Goal: Task Accomplishment & Management: Complete application form

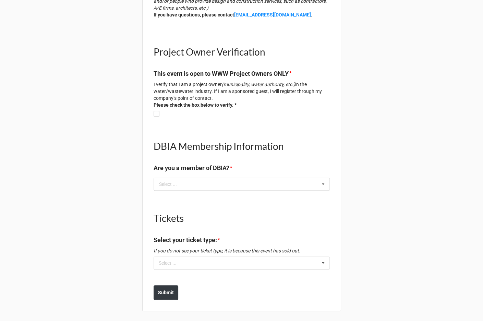
scroll to position [133, 0]
click at [188, 267] on div "Select ... No results found." at bounding box center [242, 262] width 176 height 13
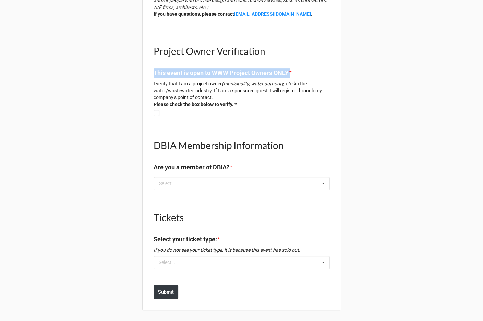
drag, startPoint x: 297, startPoint y: 72, endPoint x: 99, endPoint y: 72, distance: 197.6
click at [99, 72] on div "Project Owner Registration Form Please note: This event is only open to Project…" at bounding box center [241, 94] width 483 height 455
copy label "This event is open to WWW Project Owners ONLY"
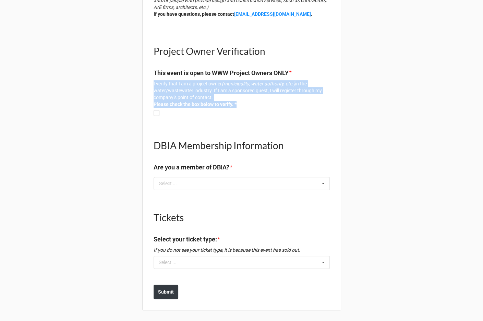
drag, startPoint x: 244, startPoint y: 106, endPoint x: 148, endPoint y: 85, distance: 98.3
click at [148, 85] on div "Project Owner Registration Form Please note: This event is only open to Project…" at bounding box center [241, 91] width 199 height 439
copy p "I verify that I am a project owner (municipality, water authority, etc.) in the…"
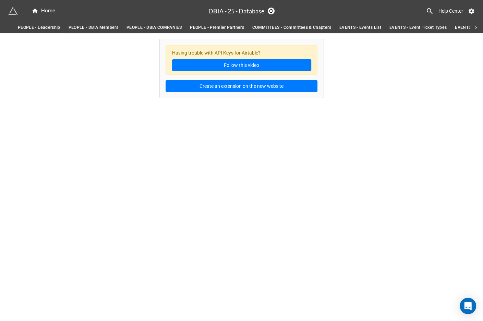
click at [100, 26] on span "PEOPLE - DBIA Members" at bounding box center [94, 27] width 50 height 7
click at [343, 27] on span "EVENTS - Event POs" at bounding box center [334, 27] width 40 height 7
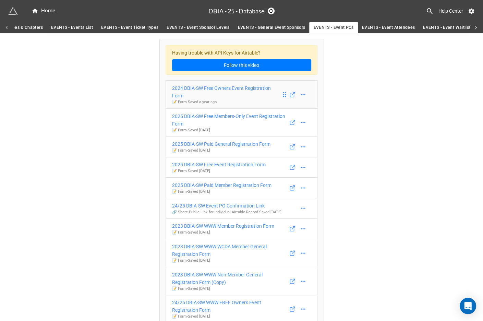
click at [245, 86] on div "2024 DBIA-SW Free Owners Event Registration Form" at bounding box center [226, 91] width 109 height 15
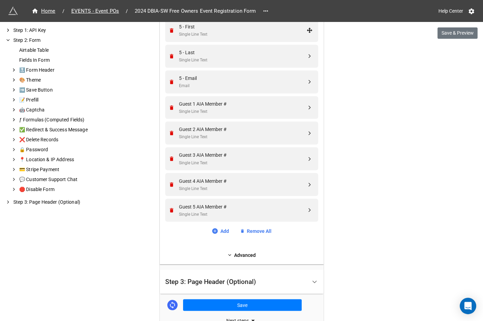
scroll to position [804, 0]
click at [244, 251] on link "Advanced" at bounding box center [241, 255] width 153 height 8
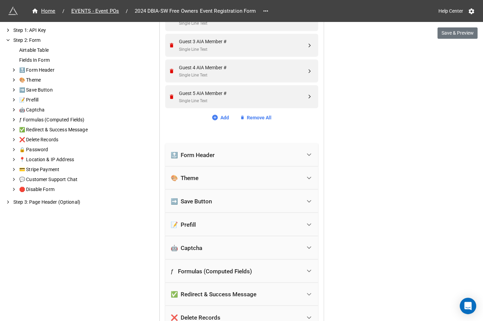
scroll to position [918, 0]
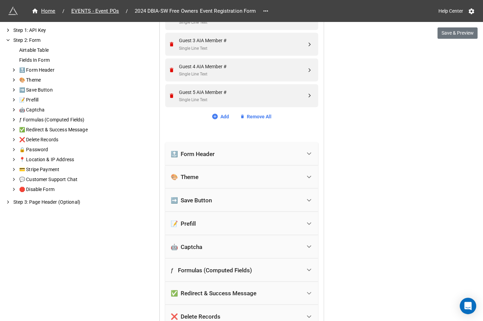
click at [238, 153] on div "🔝 Form Header" at bounding box center [236, 153] width 131 height 15
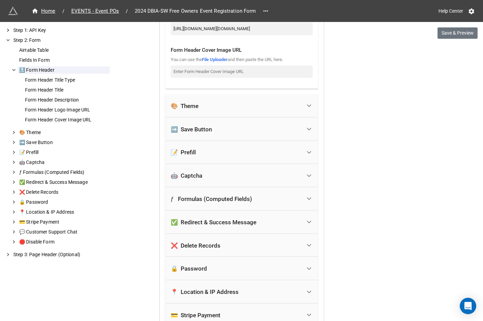
scroll to position [1248, 0]
click at [460, 33] on button "Save & Preview" at bounding box center [458, 33] width 40 height 12
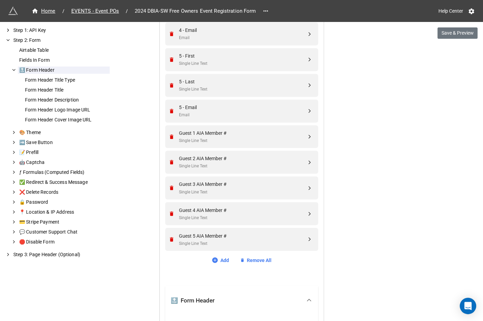
scroll to position [774, 0]
click at [214, 260] on icon at bounding box center [214, 260] width 5 height 5
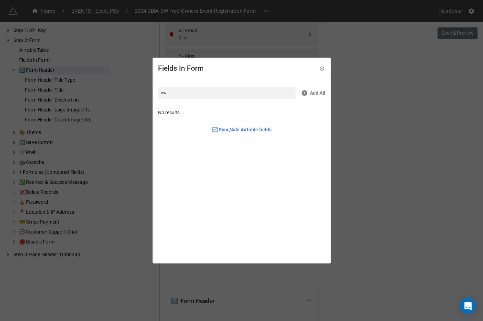
type input "o"
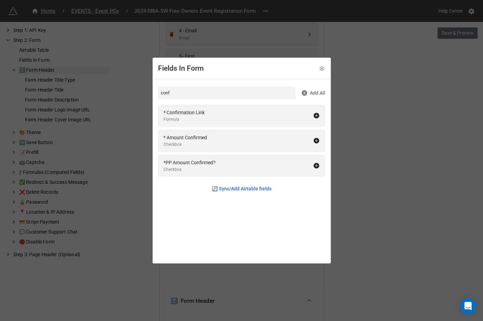
type input "conf"
click at [366, 110] on div "Fields In Form conf Add All * Confirmation Link Formula * Amount Confirmed Chec…" at bounding box center [241, 160] width 483 height 321
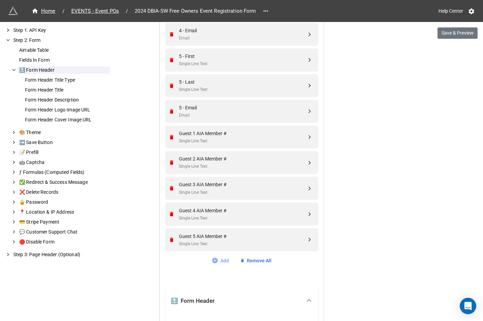
click at [216, 262] on link "Add" at bounding box center [220, 261] width 17 height 8
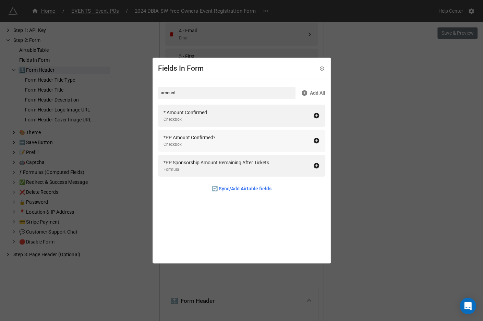
type input "amount"
click at [267, 138] on div "*PP Amount Confirmed? Checkbox" at bounding box center [239, 141] width 150 height 14
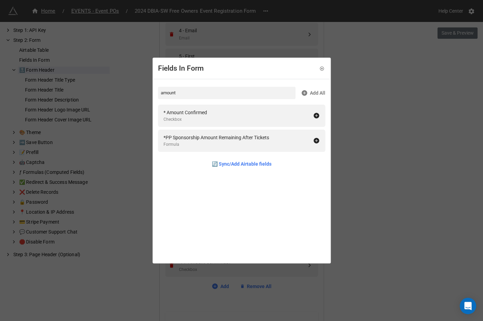
click at [373, 170] on div "Fields In Form amount Add All * Amount Confirmed Checkbox *PP Sponsorship Amoun…" at bounding box center [241, 160] width 483 height 321
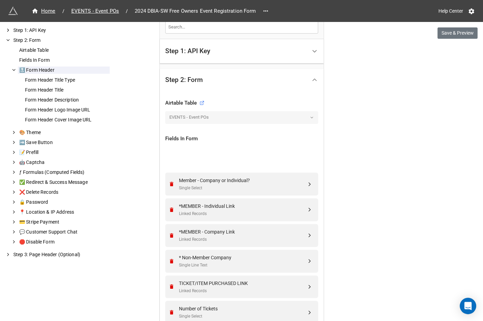
scroll to position [144, 0]
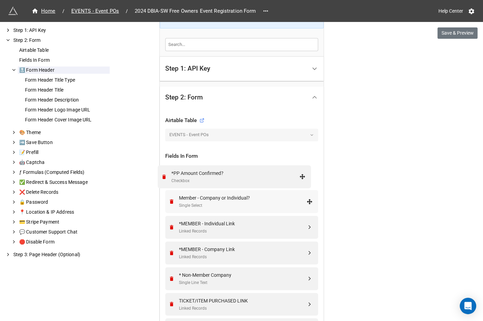
drag, startPoint x: 307, startPoint y: 264, endPoint x: 302, endPoint y: 176, distance: 88.4
click at [212, 168] on div "*PP Amount Confirmed?" at bounding box center [243, 172] width 128 height 8
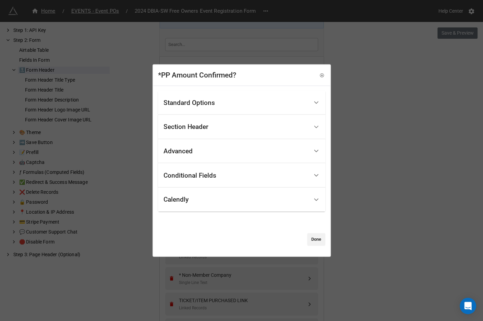
click at [212, 128] on div "Section Header" at bounding box center [236, 127] width 145 height 16
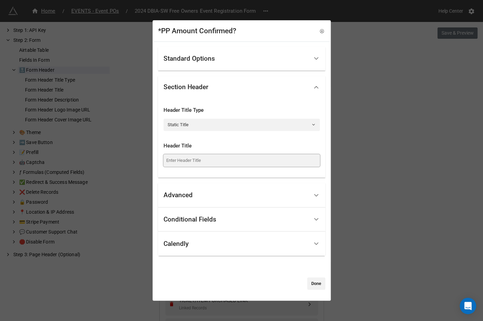
click at [194, 163] on input at bounding box center [242, 160] width 156 height 12
type input "Project Owner Verification"
click at [314, 282] on link "Done" at bounding box center [316, 284] width 18 height 12
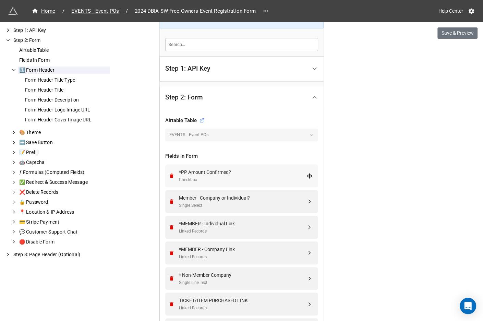
click at [222, 168] on div "*PP Amount Confirmed?" at bounding box center [243, 172] width 128 height 8
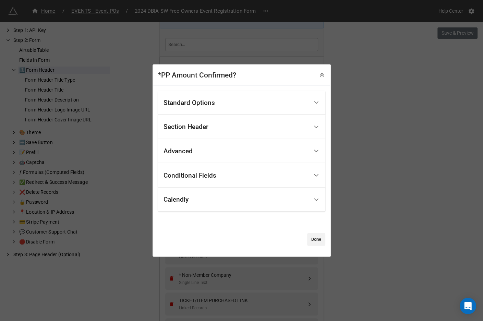
click at [210, 97] on div "Standard Options" at bounding box center [236, 103] width 145 height 16
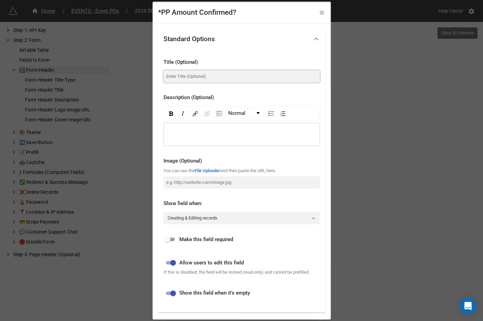
click at [199, 78] on input at bounding box center [242, 76] width 156 height 12
paste input "This event is open to WWW Project Owners ONLY"
drag, startPoint x: 188, startPoint y: 78, endPoint x: 177, endPoint y: 78, distance: 11.0
click at [177, 78] on input "This event is open to WWW Project Owners ONLY" at bounding box center [242, 76] width 156 height 12
click at [246, 77] on input "This registration link is open to WWW Project Owners ONLY" at bounding box center [242, 76] width 156 height 12
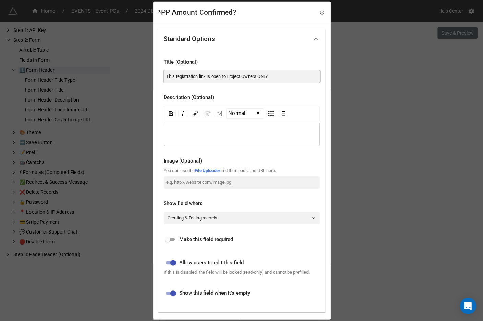
type input "This registration link is open to Project Owners ONLY"
click at [203, 134] on div "rdw-editor" at bounding box center [242, 135] width 150 height 8
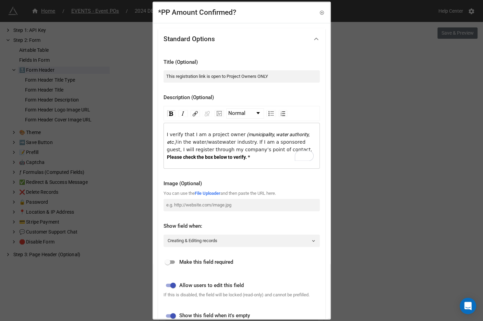
click at [167, 134] on span "I verify that I am a project owner" at bounding box center [206, 134] width 79 height 5
drag, startPoint x: 248, startPoint y: 142, endPoint x: 178, endPoint y: 143, distance: 70.3
click at [178, 143] on span "in the water/wastewater industry. If I am a sponsored guest, I will register th…" at bounding box center [239, 145] width 145 height 13
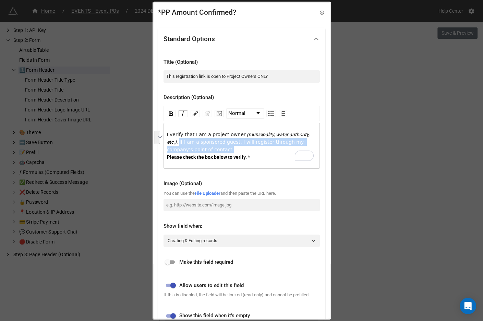
drag, startPoint x: 235, startPoint y: 150, endPoint x: 179, endPoint y: 142, distance: 56.1
click at [179, 142] on div "I verify that I am a project owner (municipality, water authority, etc.) . If I…" at bounding box center [242, 146] width 150 height 30
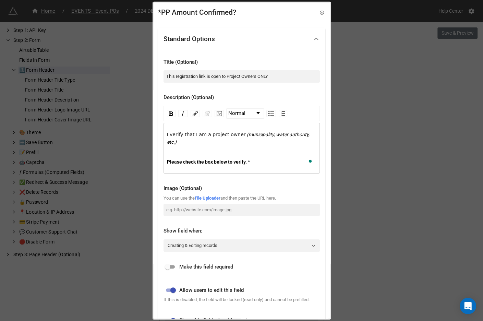
click at [169, 264] on input "checkbox" at bounding box center [167, 267] width 25 height 8
checkbox input "true"
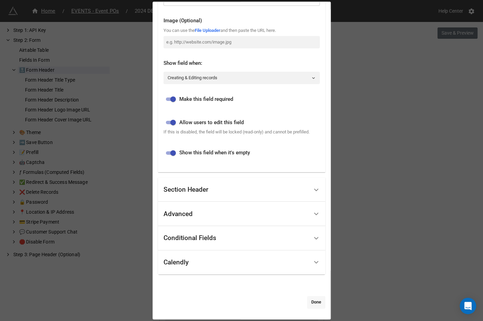
click at [314, 300] on link "Done" at bounding box center [316, 302] width 18 height 12
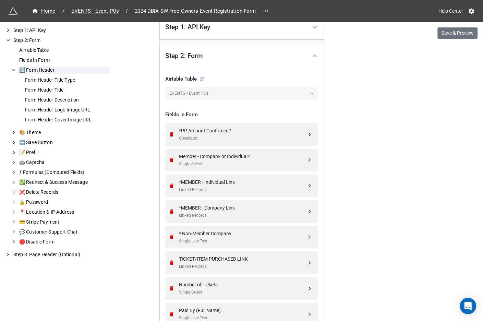
scroll to position [190, 0]
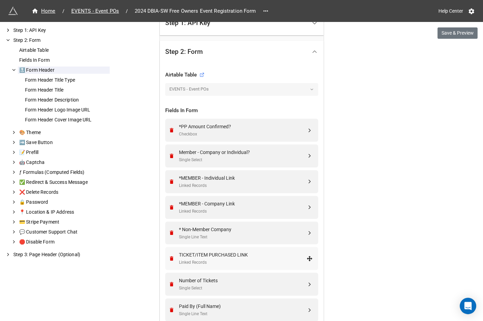
click at [256, 260] on div "Linked Records" at bounding box center [243, 262] width 128 height 7
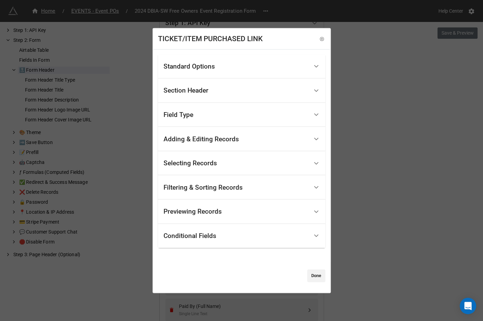
click at [255, 156] on div "Selecting Records" at bounding box center [236, 163] width 145 height 16
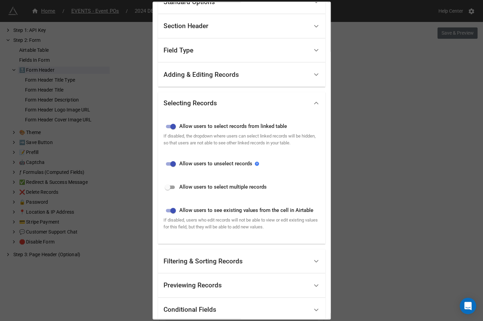
scroll to position [71, 0]
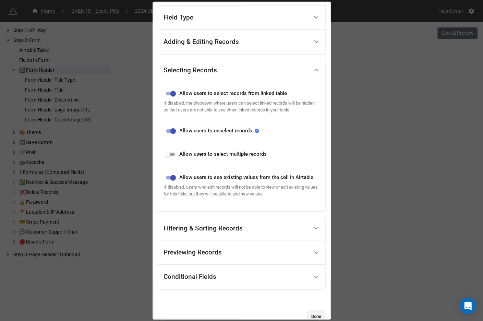
click at [212, 236] on div "Filtering & Sorting Records" at bounding box center [236, 228] width 145 height 16
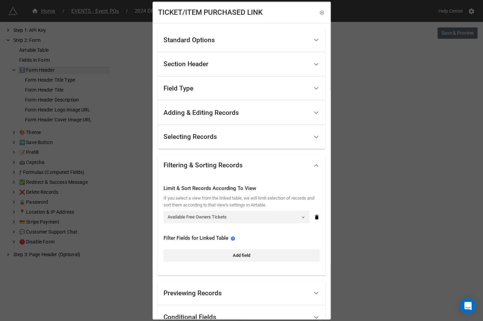
click at [405, 113] on div "TICKET/ITEM PURCHASED LINK Standard Options Title (Optional) Ticket: Descriptio…" at bounding box center [241, 160] width 483 height 321
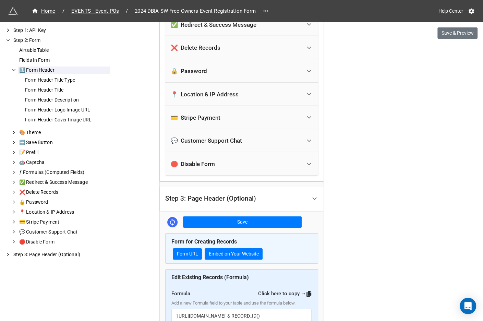
scroll to position [1600, 0]
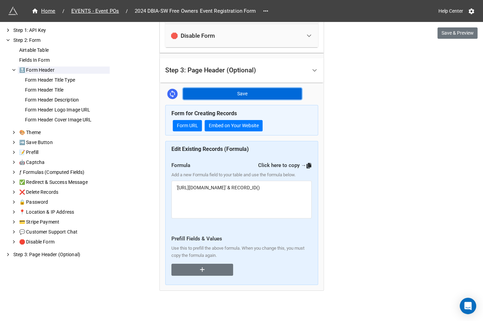
click at [270, 92] on button "Save" at bounding box center [242, 94] width 119 height 12
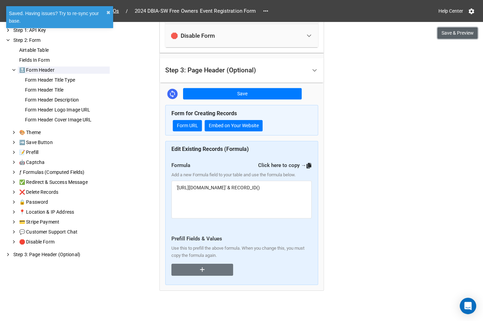
click at [446, 32] on button "Save & Preview" at bounding box center [458, 33] width 40 height 12
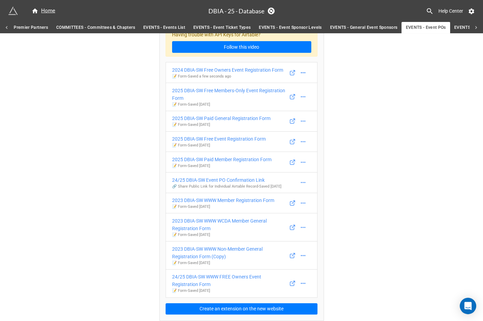
scroll to position [31, 0]
click at [186, 274] on div "24/25 DBIA-SW WWW FREE Owners Event Registration Form" at bounding box center [226, 280] width 109 height 15
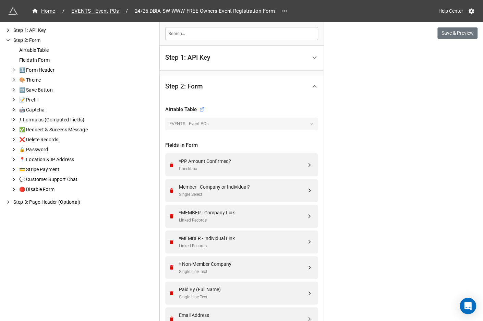
scroll to position [79, 0]
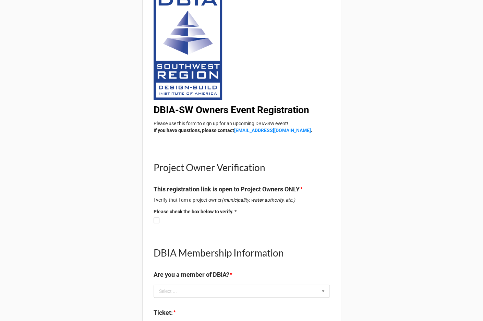
scroll to position [101, 0]
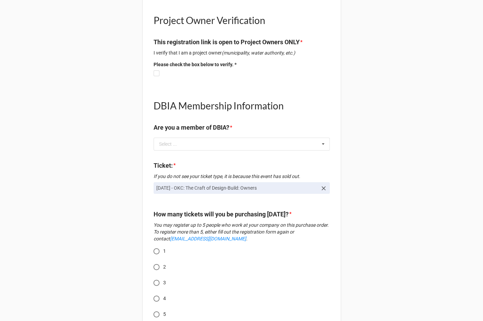
scroll to position [176, 0]
